Goal: Information Seeking & Learning: Learn about a topic

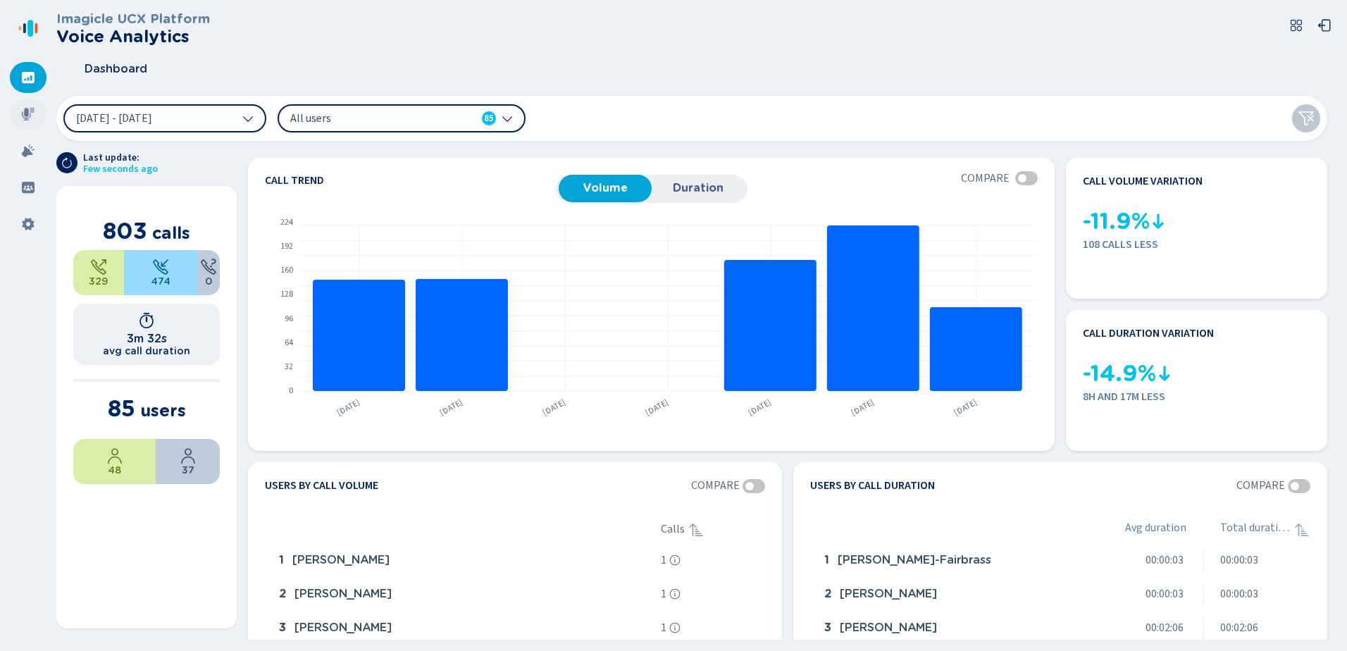
click at [22, 113] on icon at bounding box center [28, 114] width 14 height 14
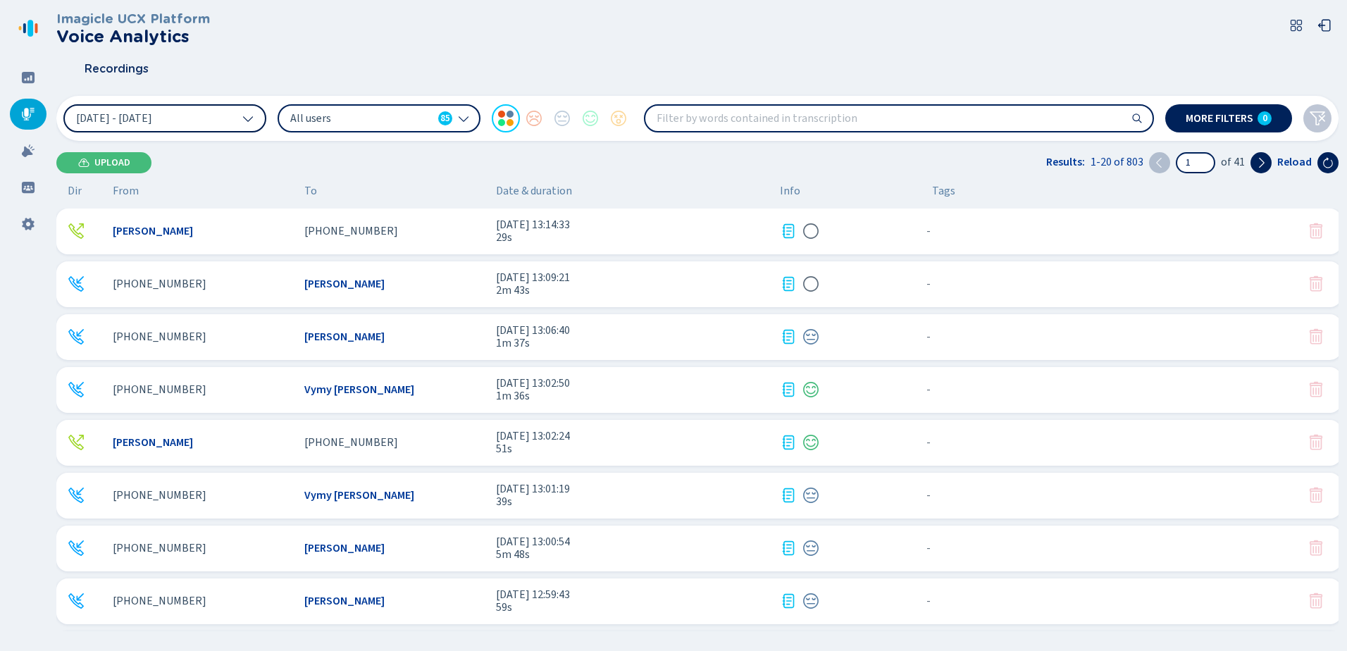
click at [210, 114] on button "[DATE] - [DATE]" at bounding box center [164, 118] width 203 height 28
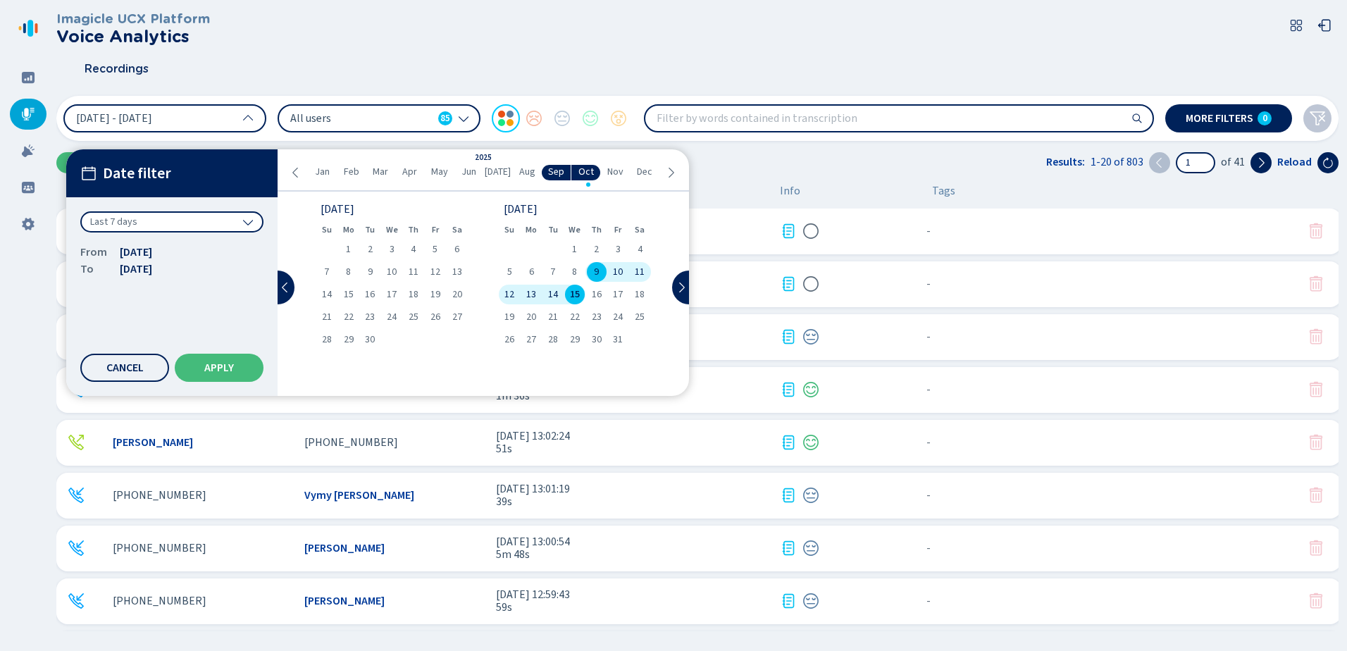
click at [179, 228] on div "Last 7 days" at bounding box center [171, 221] width 183 height 21
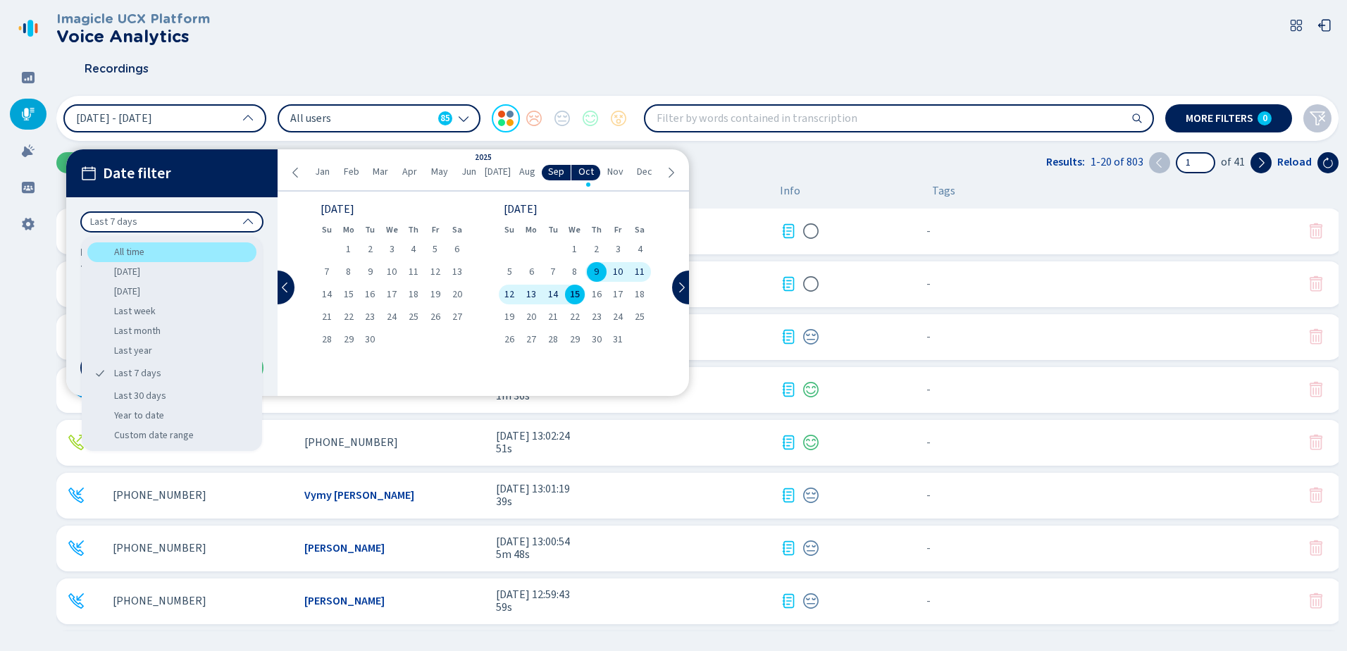
click at [146, 259] on div "All time" at bounding box center [171, 252] width 169 height 20
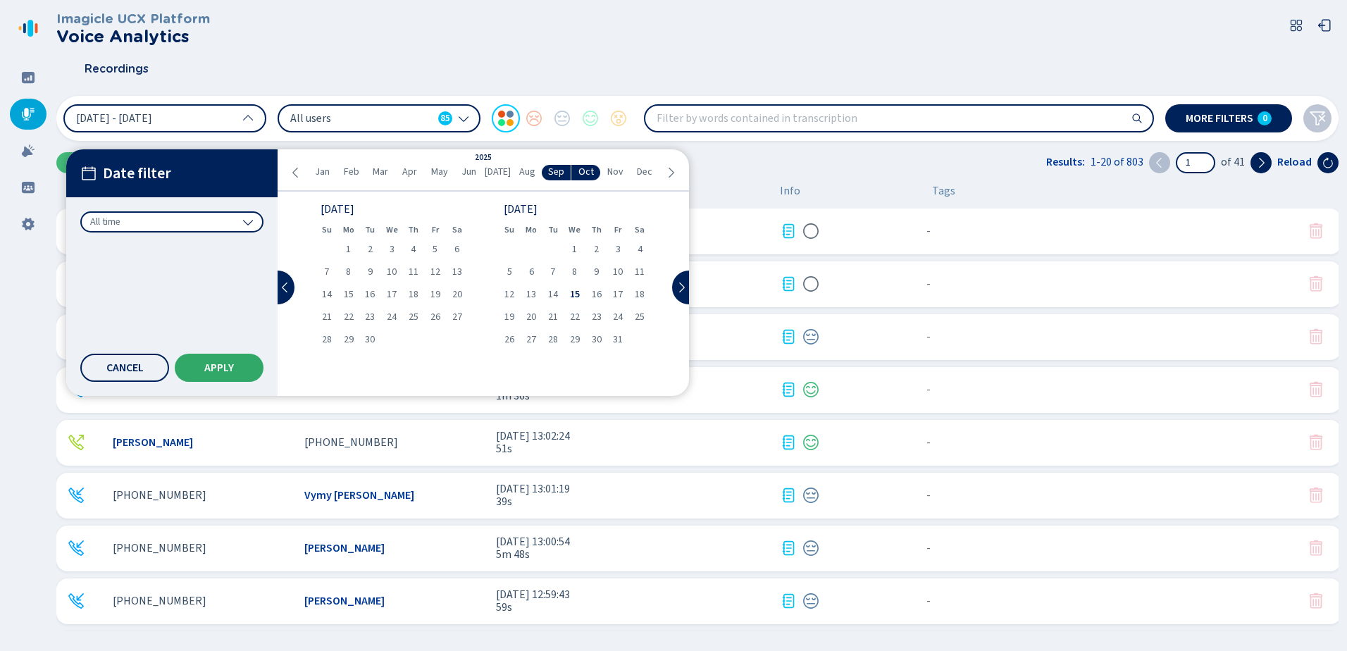
click at [214, 357] on button "Apply" at bounding box center [219, 368] width 89 height 28
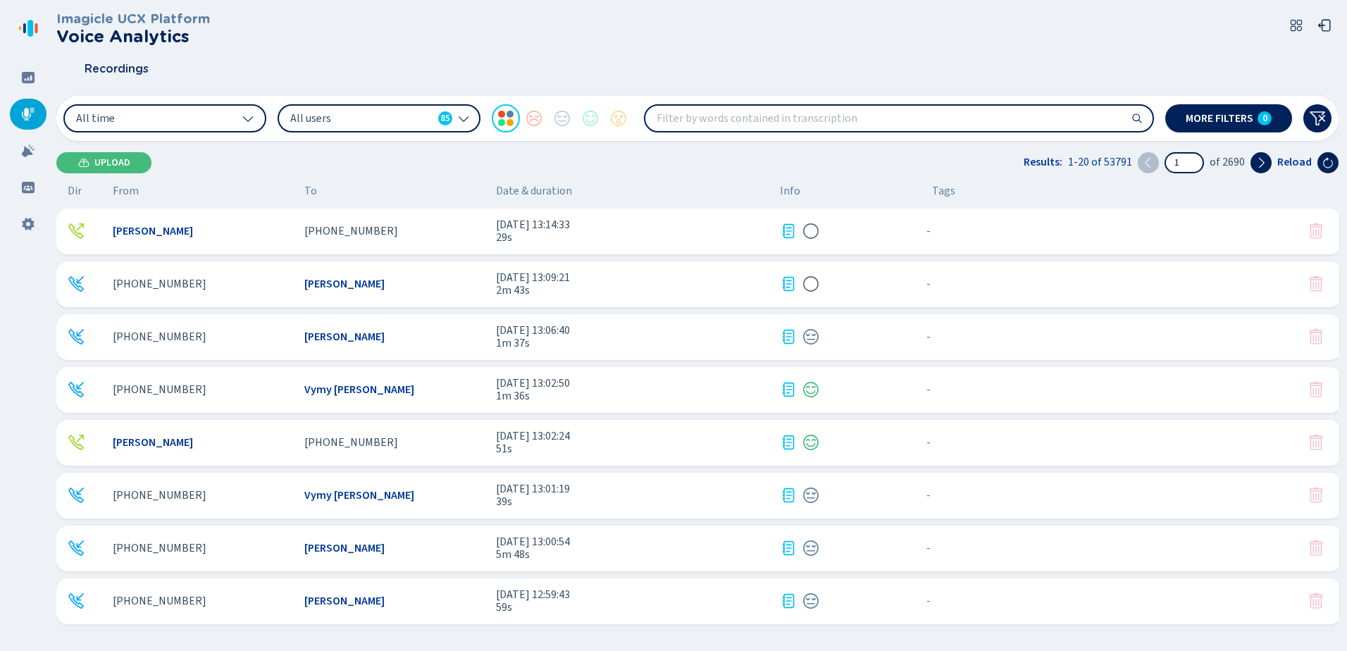
click at [729, 118] on input "search" at bounding box center [899, 118] width 507 height 25
type input "expiry"
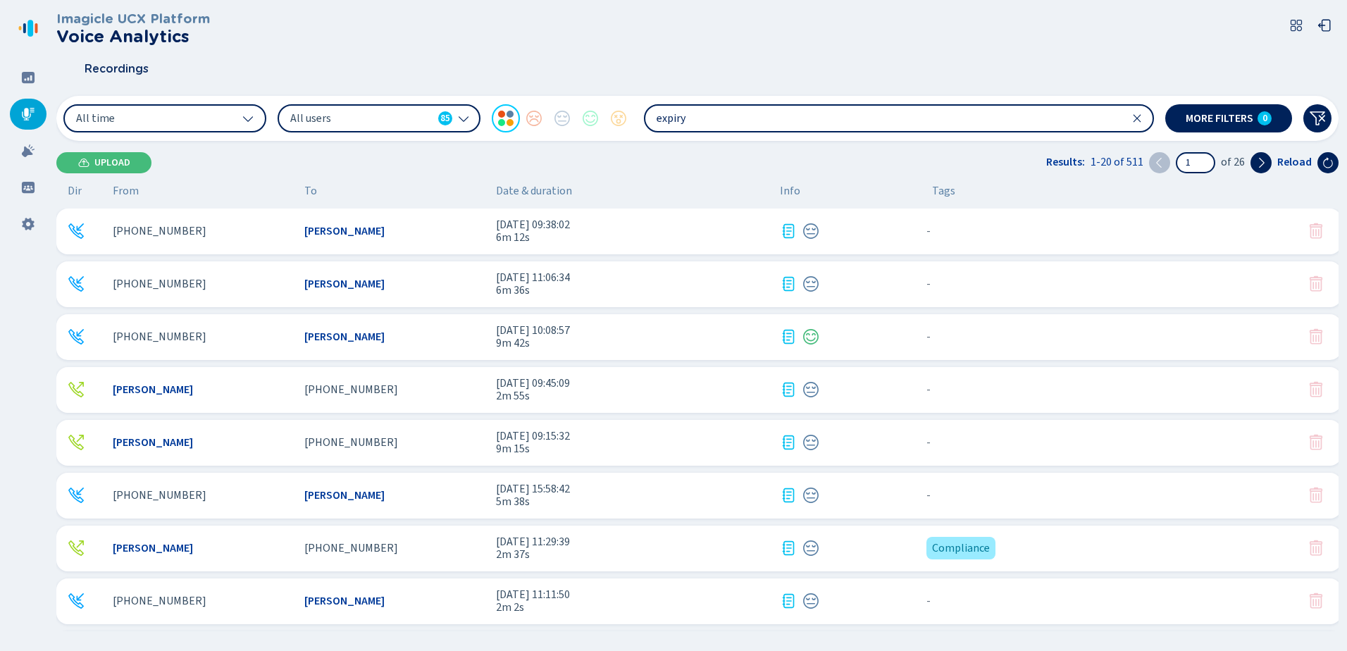
click at [428, 226] on div "[PERSON_NAME]" at bounding box center [394, 231] width 180 height 13
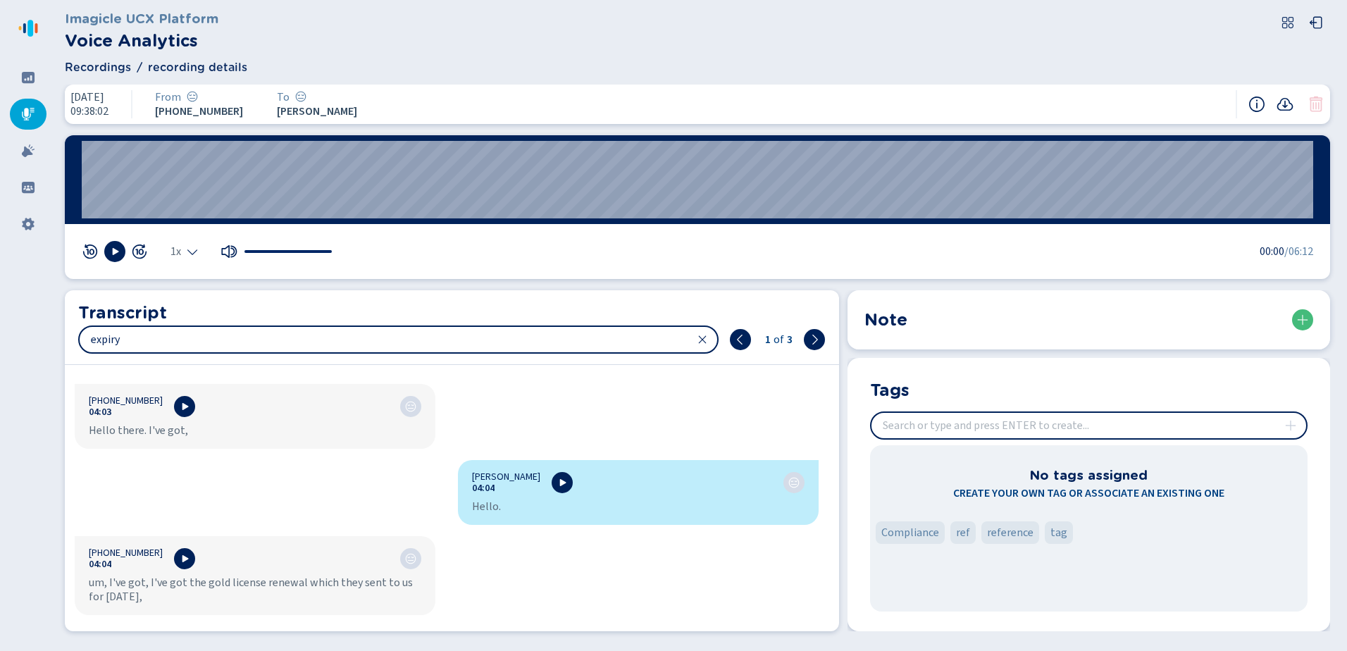
scroll to position [3773, 0]
click at [23, 111] on icon at bounding box center [28, 114] width 14 height 14
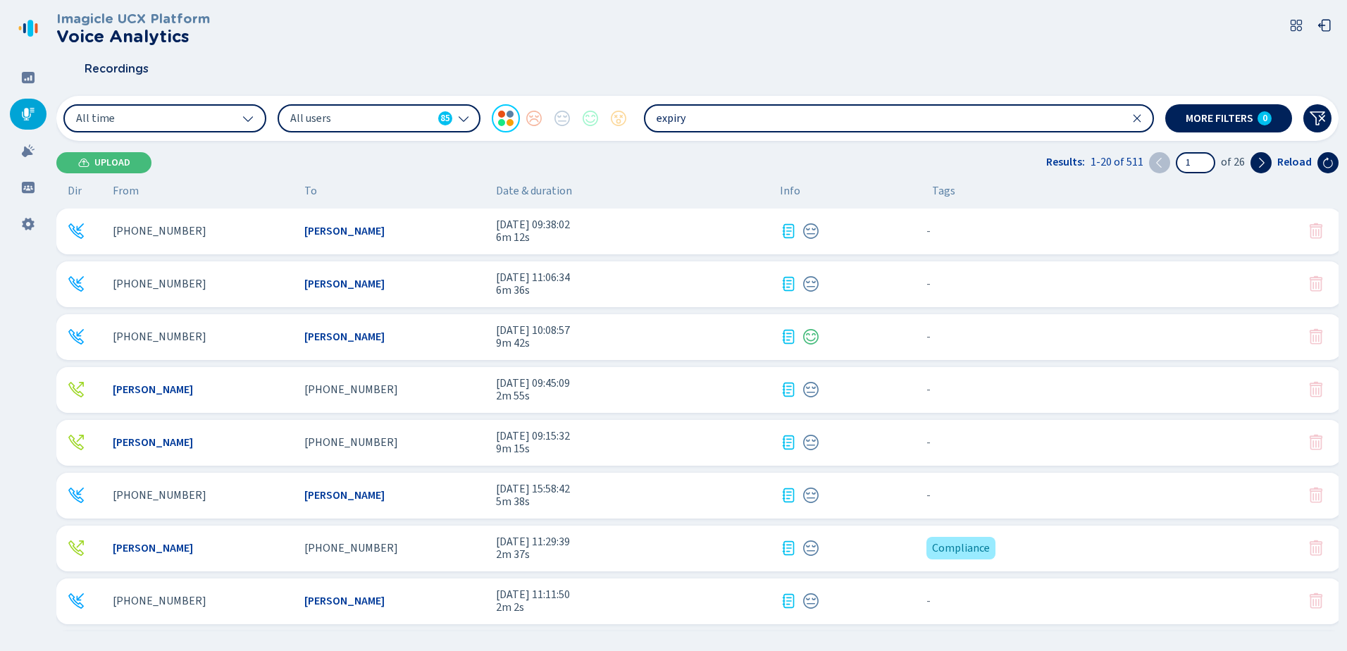
click at [282, 274] on div "[PHONE_NUMBER] [PERSON_NAME] [DATE] 11:06:34 6m 36s - {{hiddenTagsCount}} more" at bounding box center [698, 284] width 1285 height 46
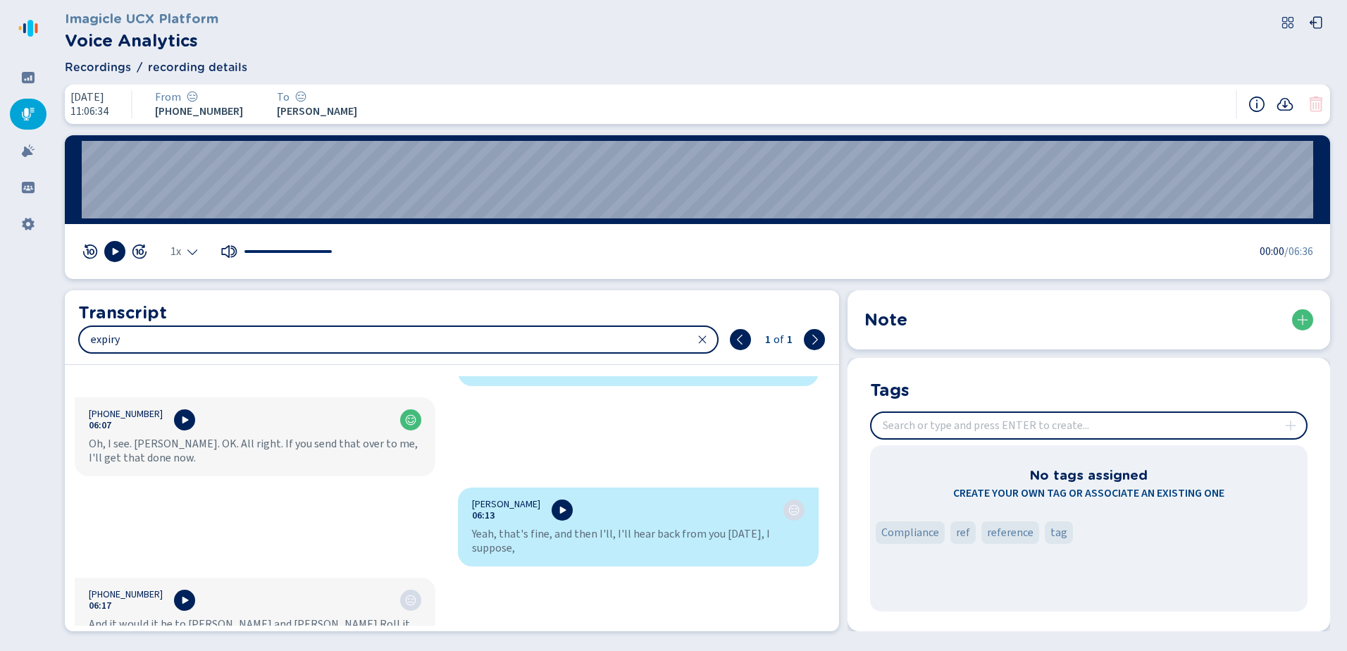
scroll to position [5250, 0]
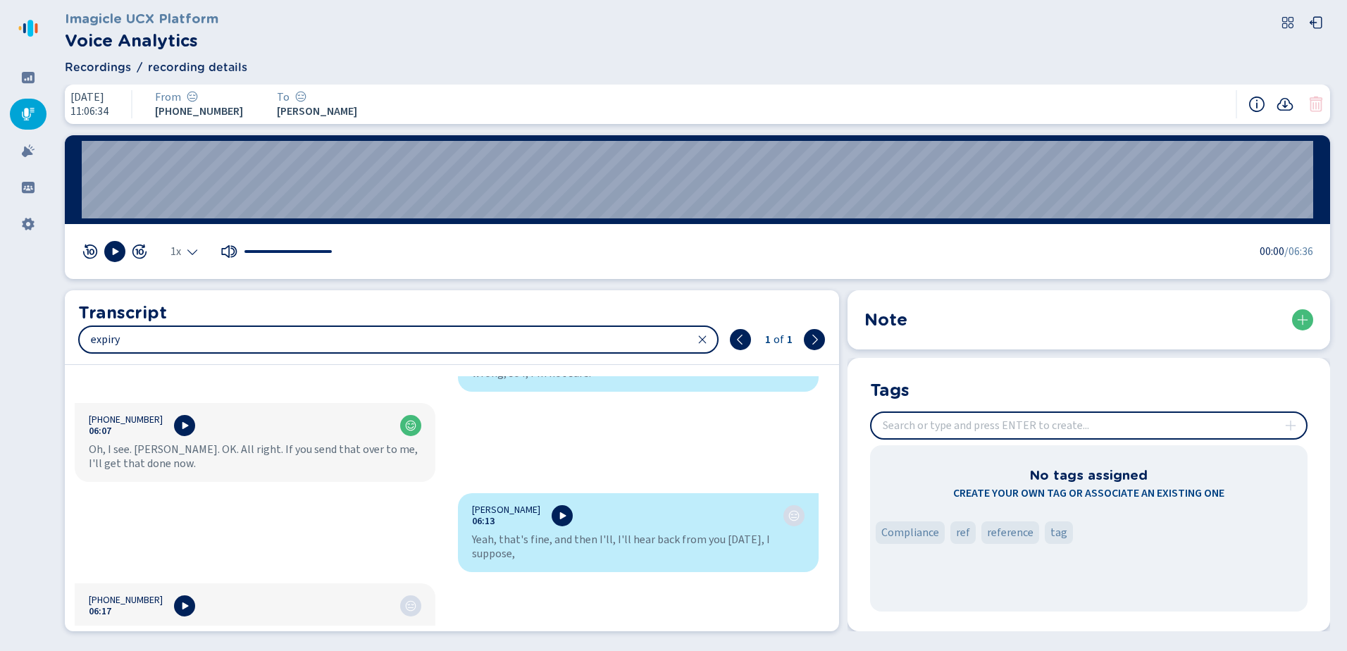
click at [27, 113] on icon at bounding box center [28, 114] width 13 height 13
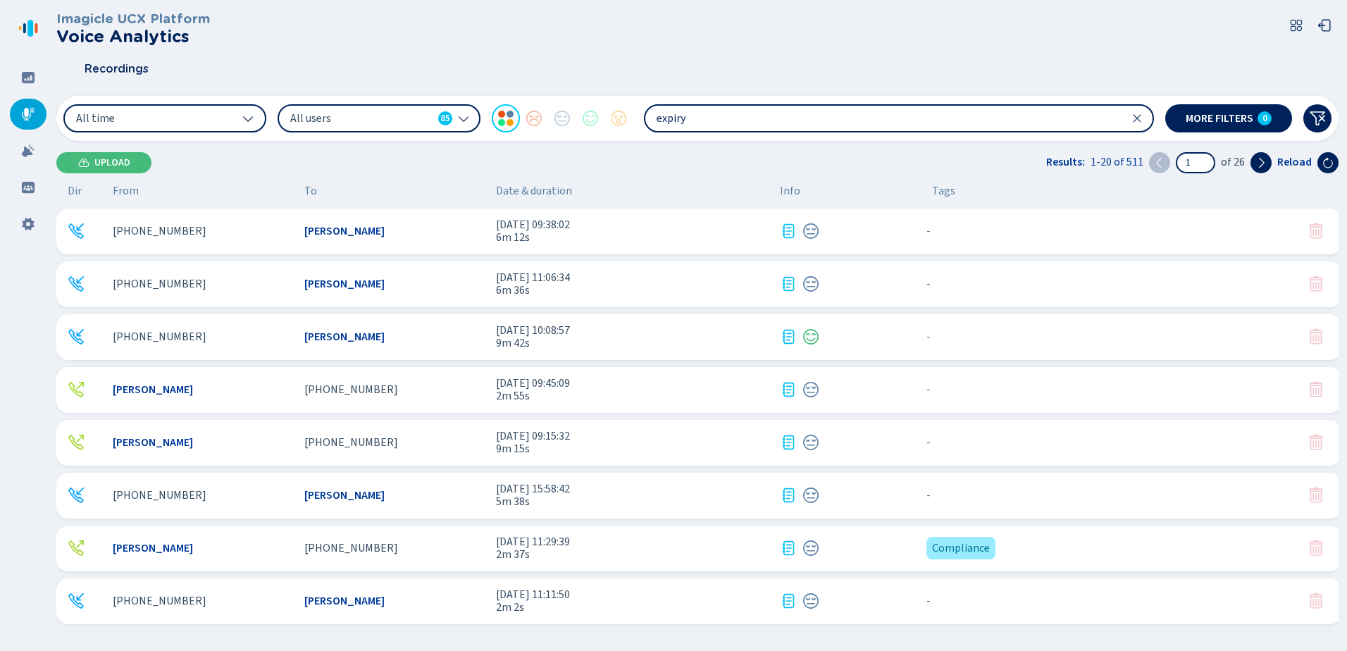
click at [274, 545] on div "[PERSON_NAME]" at bounding box center [203, 548] width 180 height 13
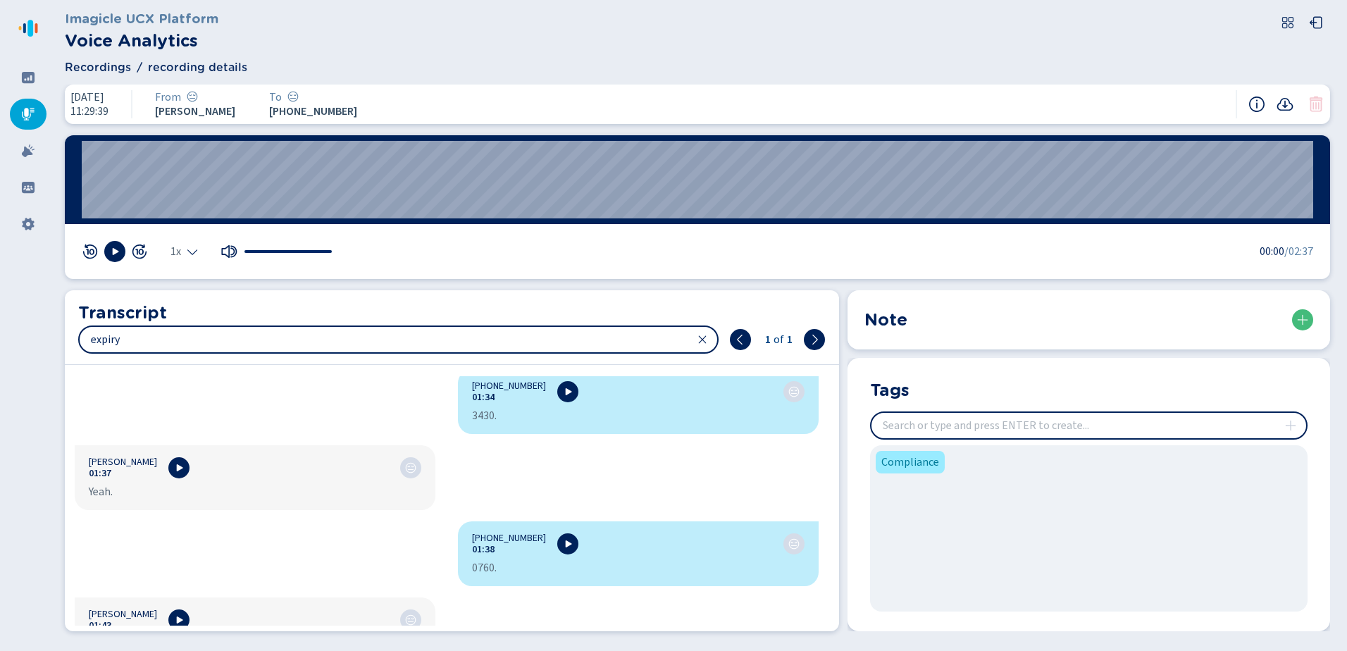
scroll to position [2236, 0]
click at [28, 106] on div at bounding box center [28, 114] width 37 height 31
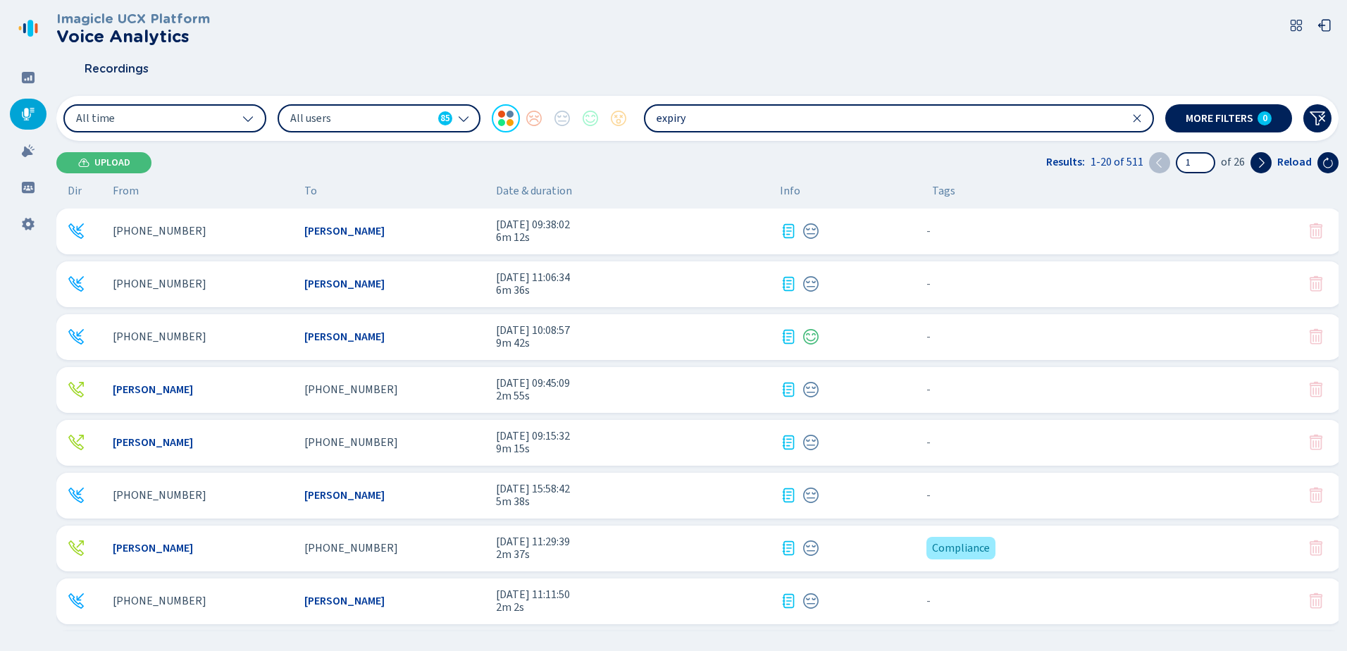
click at [362, 486] on div "[PHONE_NUMBER] [PERSON_NAME] [DATE] 15:58:42 5m 38s - {{hiddenTagsCount}} more" at bounding box center [698, 496] width 1285 height 46
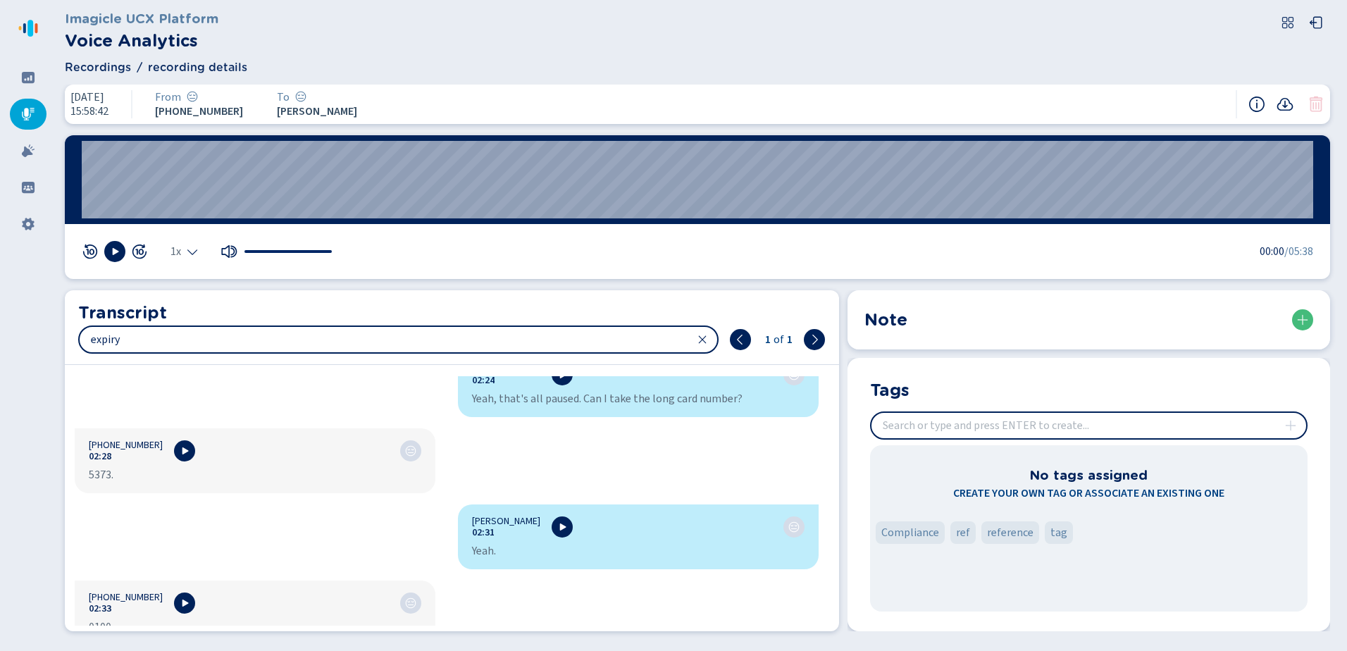
scroll to position [2250, 0]
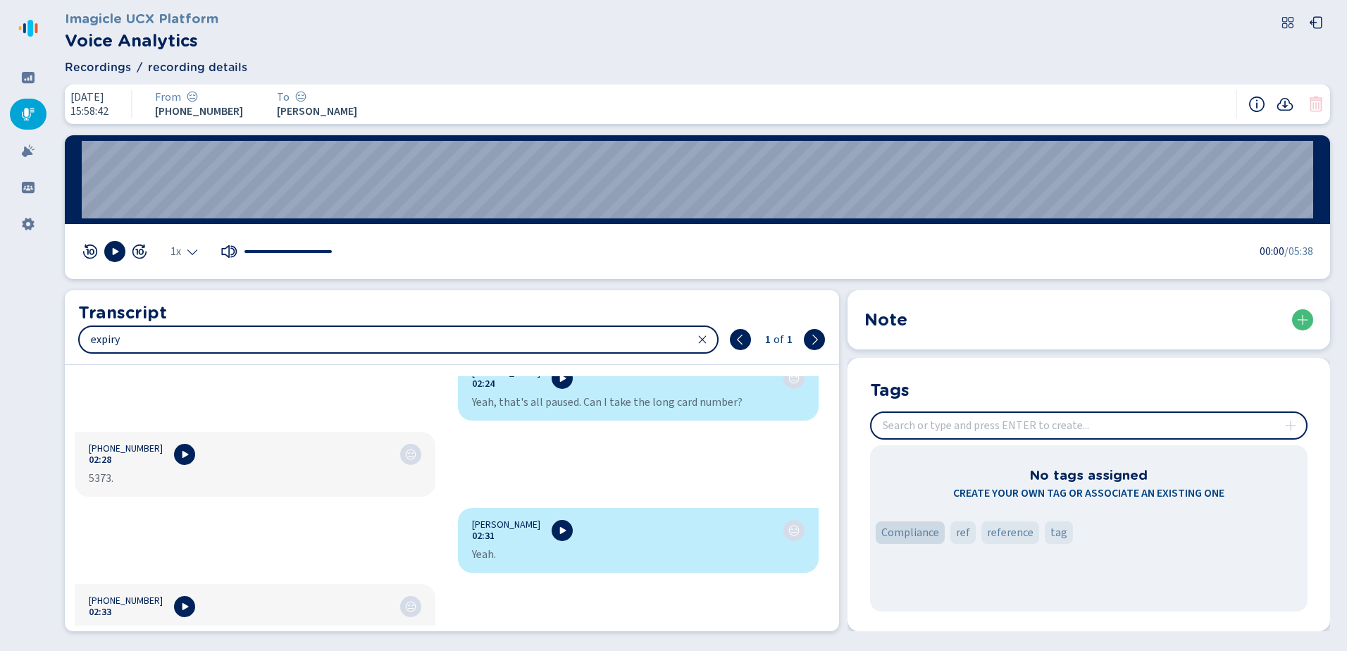
click at [903, 528] on span "Compliance" at bounding box center [911, 532] width 58 height 17
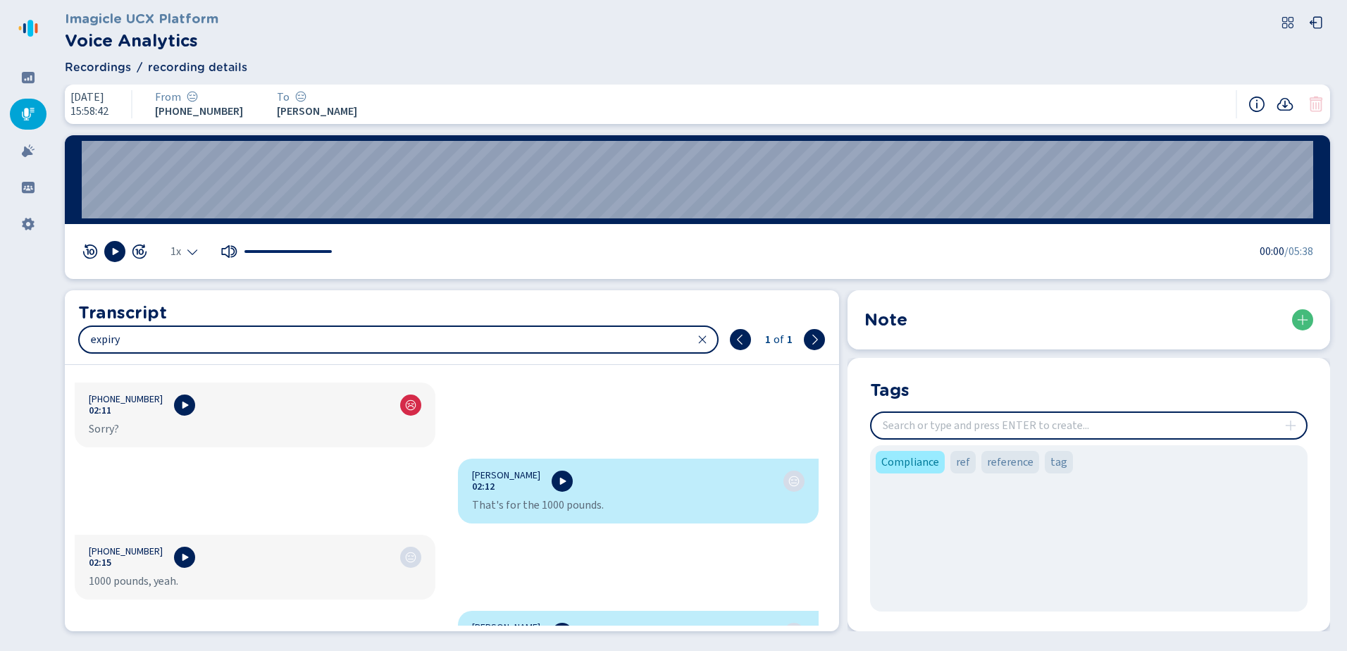
scroll to position [1827, 0]
click at [25, 110] on icon at bounding box center [28, 114] width 13 height 13
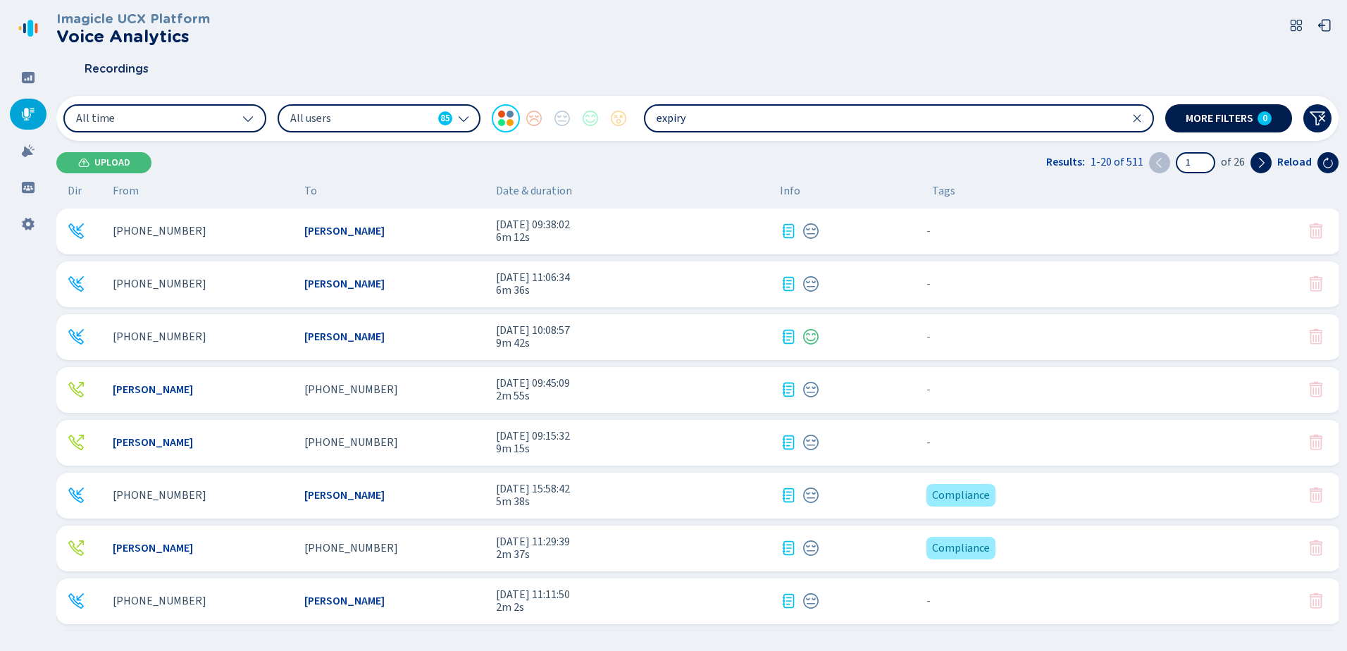
click at [1215, 116] on span "More filters" at bounding box center [1220, 118] width 68 height 11
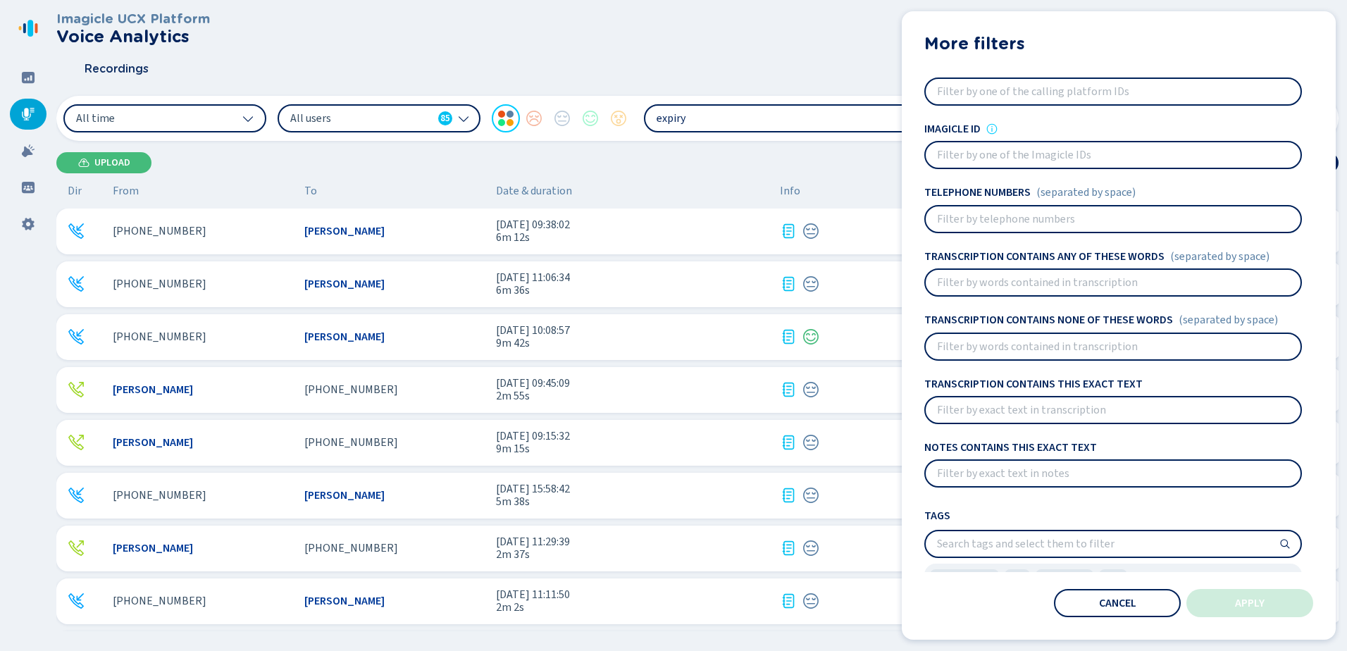
scroll to position [87, 0]
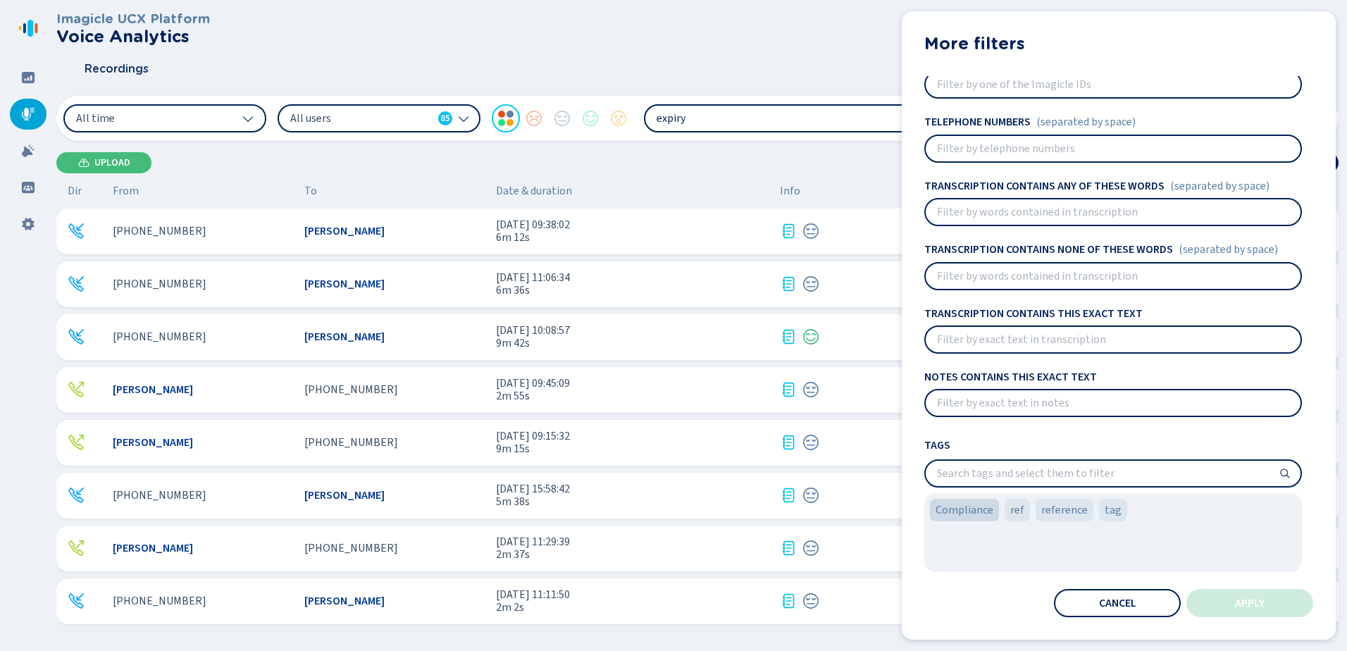
click at [965, 510] on span "Compliance" at bounding box center [965, 510] width 58 height 17
click at [1257, 605] on span "Apply" at bounding box center [1250, 603] width 30 height 11
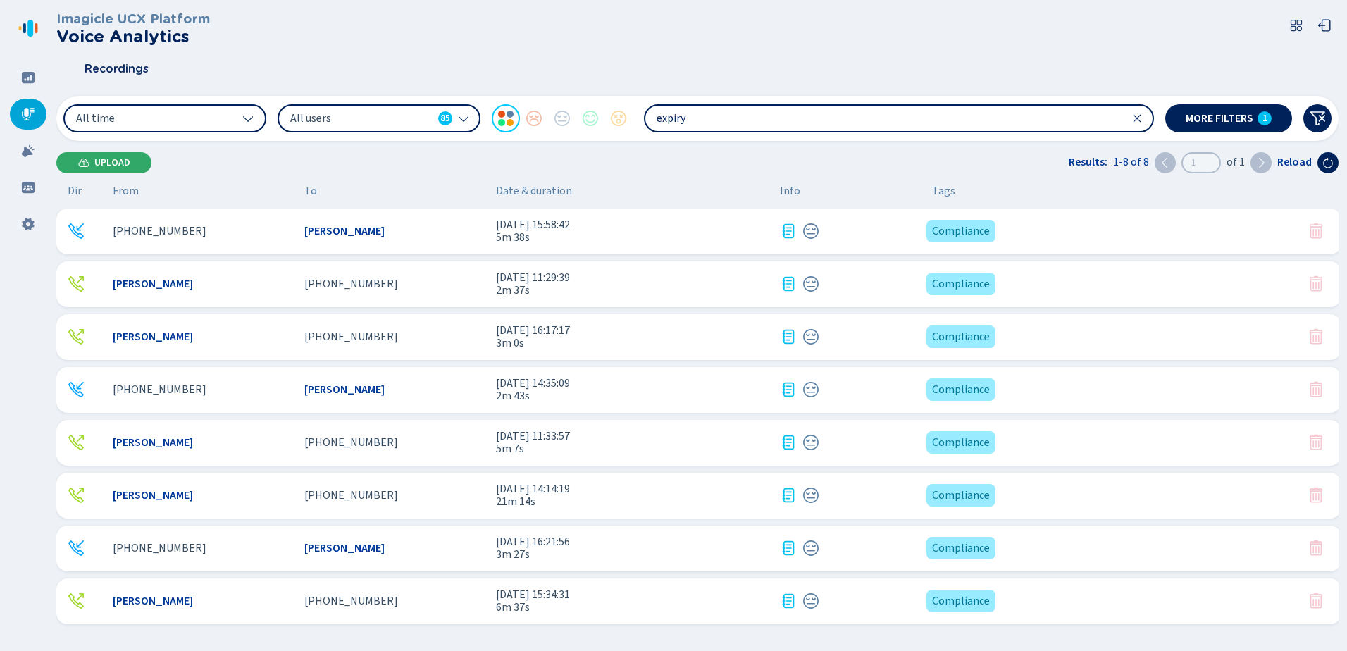
click at [111, 162] on span "Upload" at bounding box center [112, 162] width 36 height 11
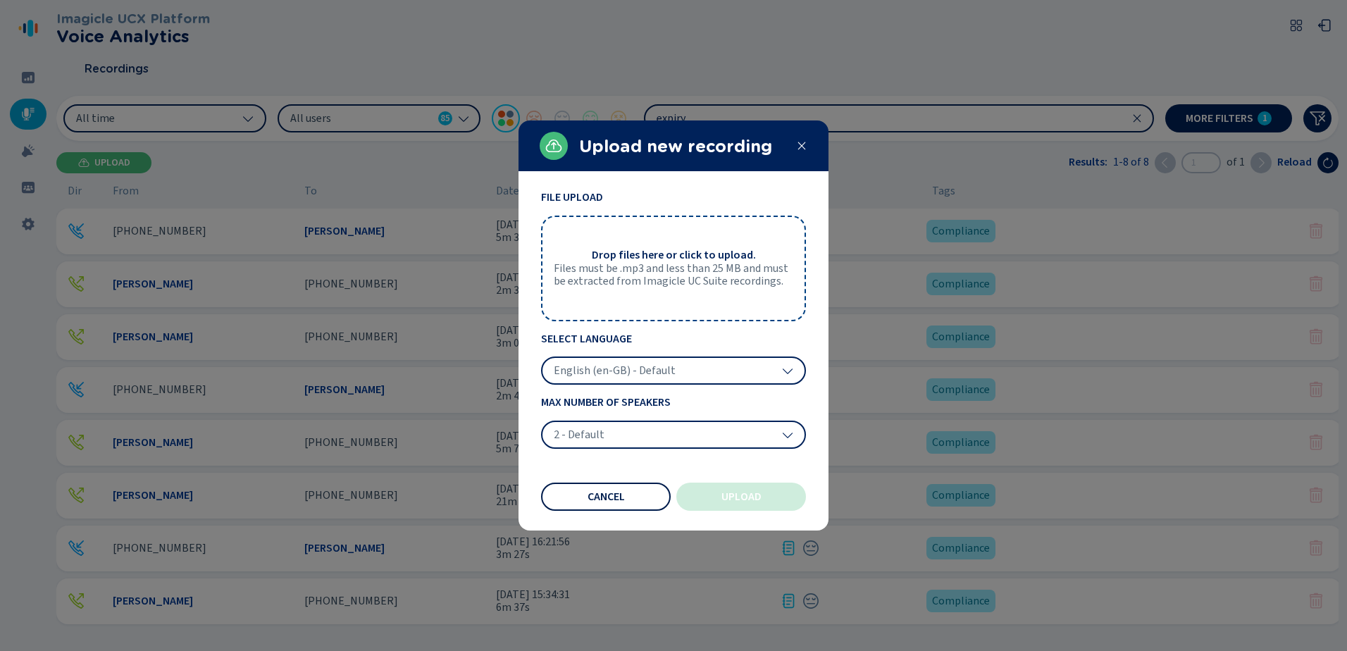
click at [601, 495] on span "Cancel" at bounding box center [606, 496] width 37 height 11
